Goal: Information Seeking & Learning: Learn about a topic

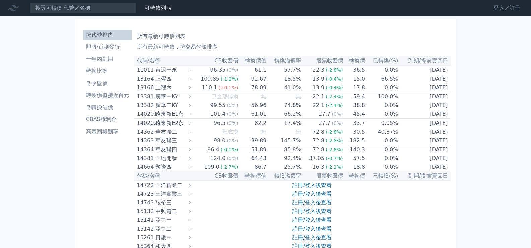
click at [503, 7] on link "登入／註冊" at bounding box center [507, 8] width 38 height 11
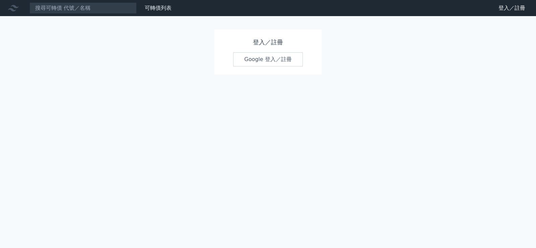
click at [264, 59] on link "Google 登入／註冊" at bounding box center [268, 59] width 70 height 14
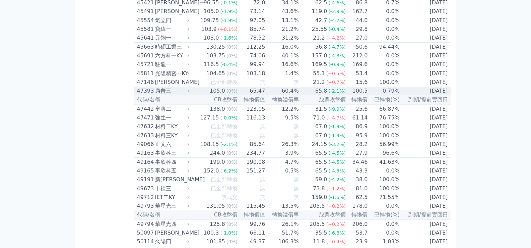
scroll to position [1900, 0]
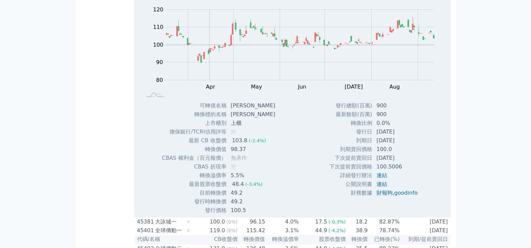
scroll to position [1844, 0]
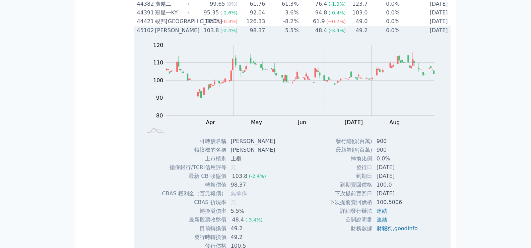
click at [162, 35] on div "[PERSON_NAME]" at bounding box center [171, 30] width 33 height 8
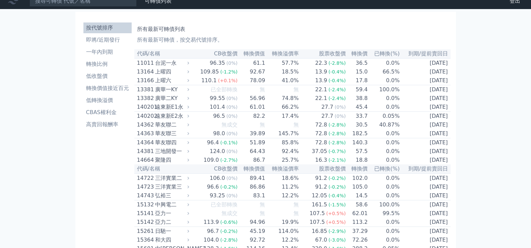
scroll to position [0, 0]
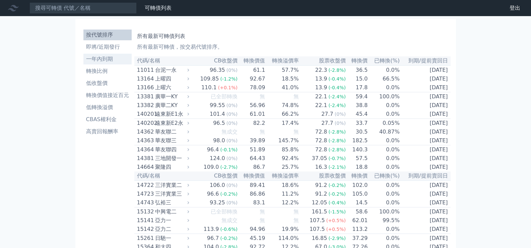
click at [102, 59] on li "一年內到期" at bounding box center [107, 59] width 48 height 8
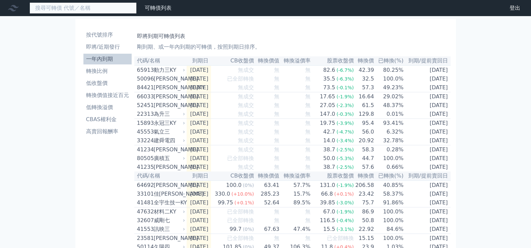
click at [68, 6] on input at bounding box center [83, 7] width 107 height 11
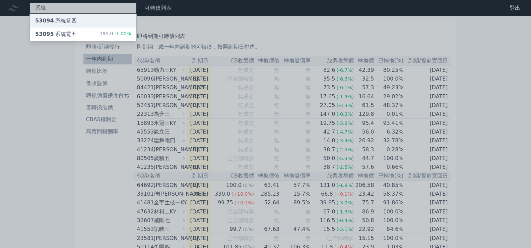
type input "系統"
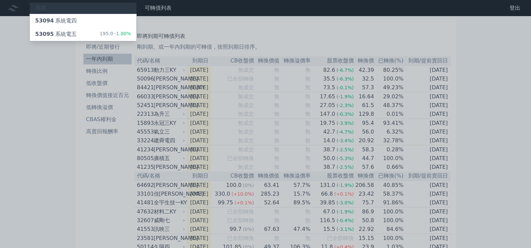
click at [65, 8] on div at bounding box center [265, 124] width 531 height 248
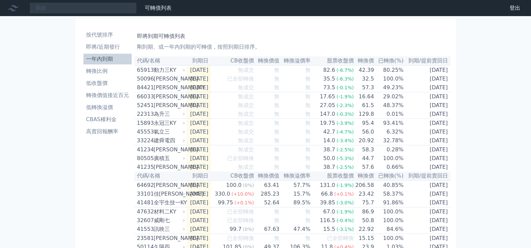
drag, startPoint x: 103, startPoint y: 36, endPoint x: 198, endPoint y: 95, distance: 111.8
click at [103, 35] on li "按代號排序" at bounding box center [107, 35] width 48 height 8
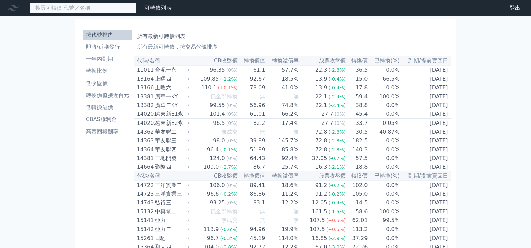
click at [72, 4] on input at bounding box center [83, 7] width 107 height 11
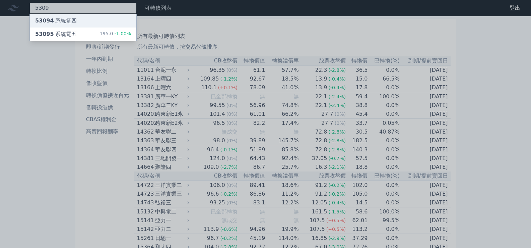
type input "5309"
click at [66, 20] on div "53094 系統電四" at bounding box center [56, 21] width 42 height 8
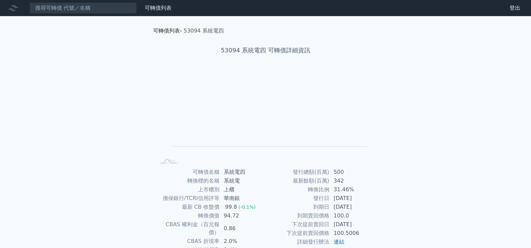
click at [167, 30] on link "可轉債列表" at bounding box center [166, 30] width 27 height 6
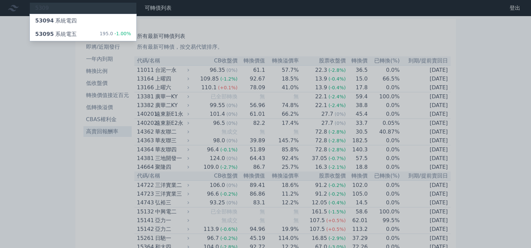
click at [20, 123] on div at bounding box center [265, 124] width 531 height 248
click at [57, 34] on div "53095 系統電五" at bounding box center [56, 34] width 42 height 8
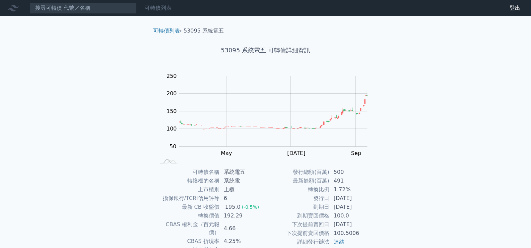
click at [162, 7] on link "可轉債列表" at bounding box center [158, 8] width 27 height 6
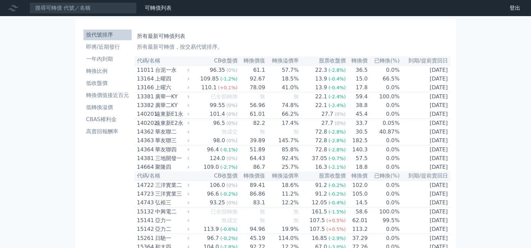
click at [0, 0] on link "財務數據" at bounding box center [0, 0] width 0 height 0
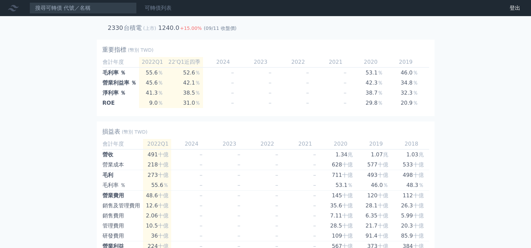
click at [156, 7] on link "可轉債列表" at bounding box center [158, 8] width 27 height 6
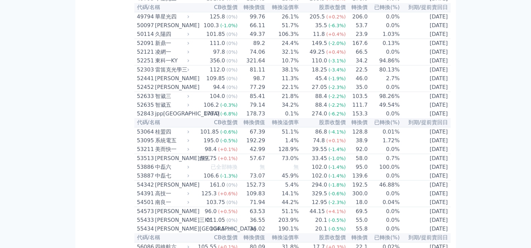
scroll to position [2403, 0]
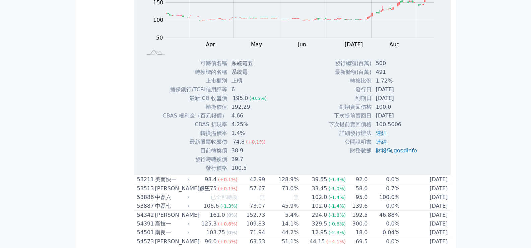
scroll to position [2291, 0]
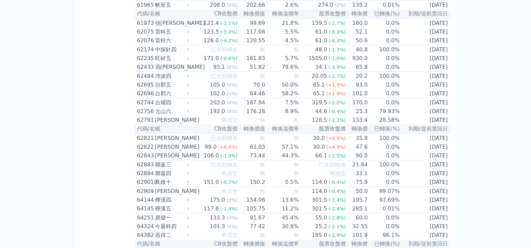
scroll to position [2403, 0]
